Goal: Find specific page/section

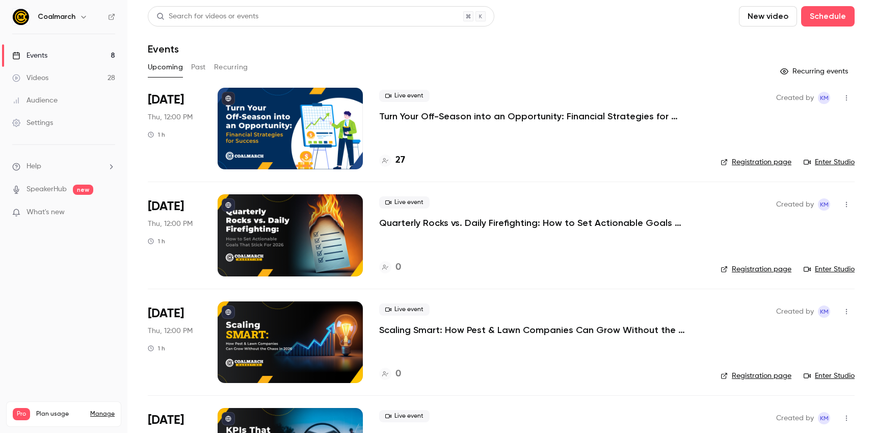
click at [399, 160] on h4 "27" at bounding box center [400, 160] width 10 height 14
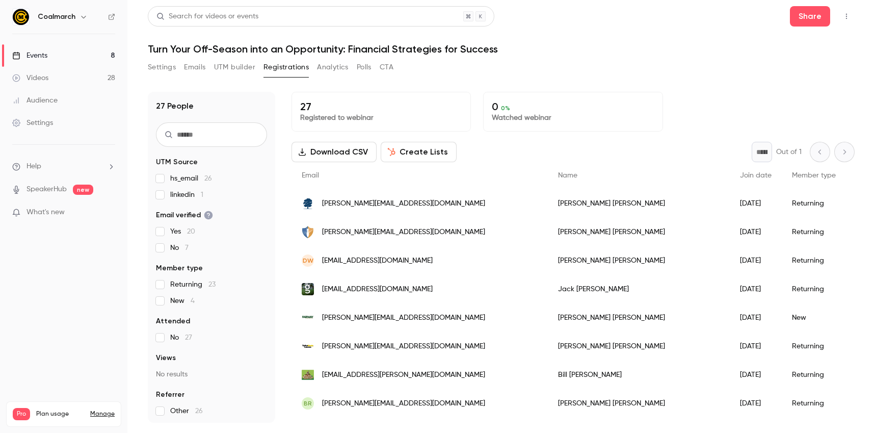
click at [370, 318] on span "[PERSON_NAME][EMAIL_ADDRESS][DOMAIN_NAME]" at bounding box center [403, 317] width 163 height 11
